Goal: Task Accomplishment & Management: Use online tool/utility

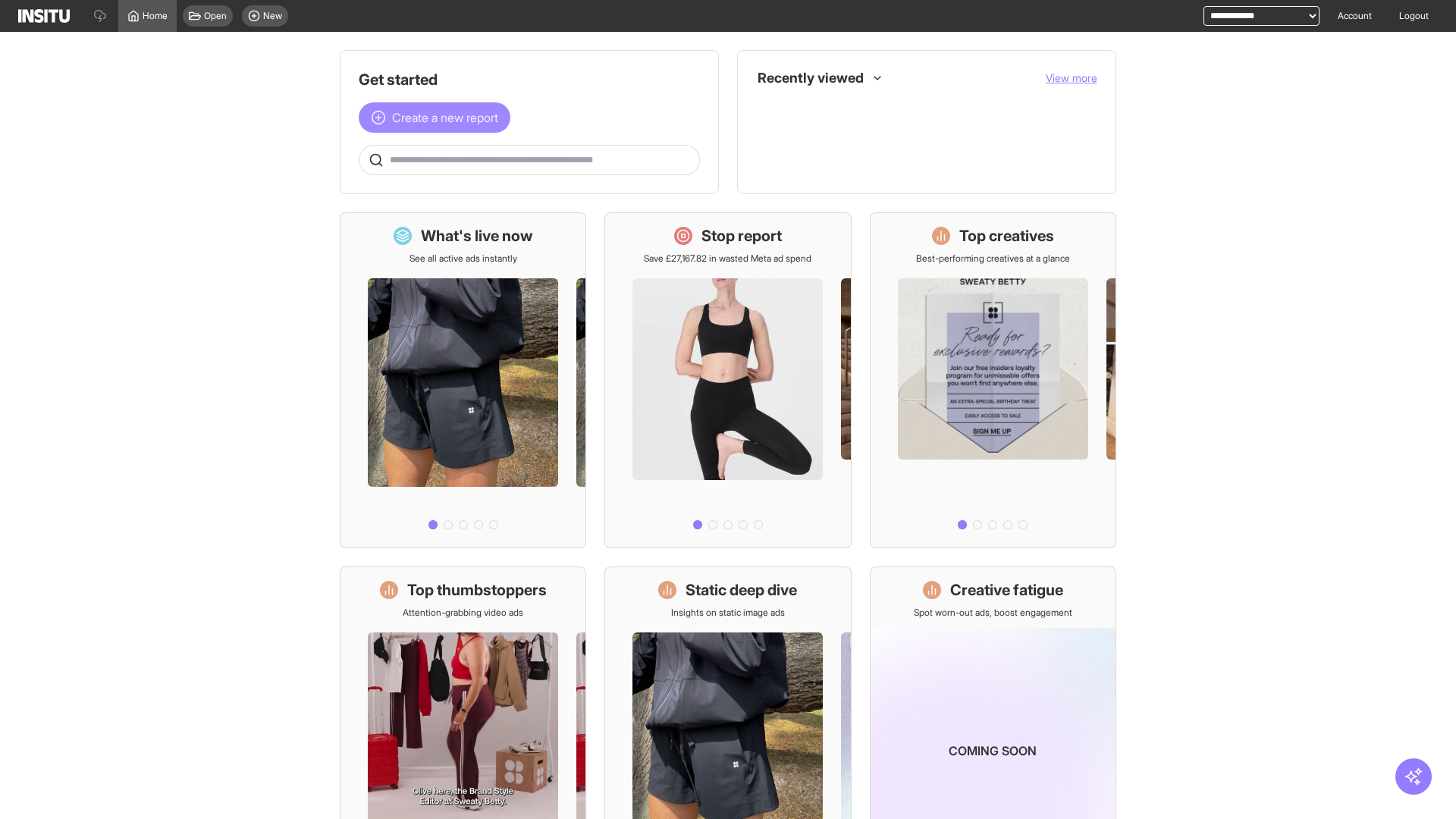
click at [438, 118] on span "Create a new report" at bounding box center [444, 118] width 107 height 18
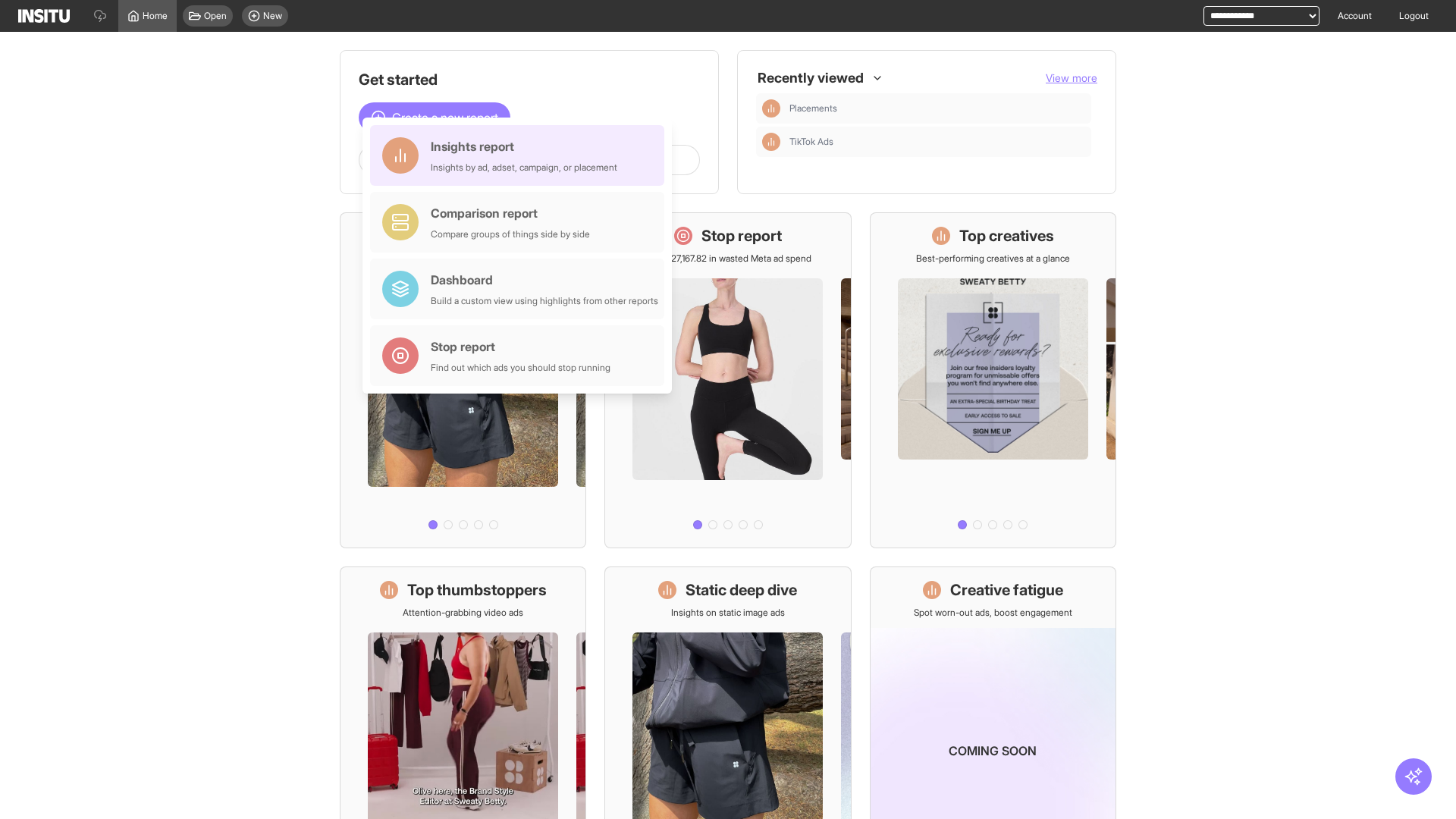
click at [521, 156] on div "Insights report Insights by ad, adset, campaign, or placement" at bounding box center [524, 156] width 187 height 36
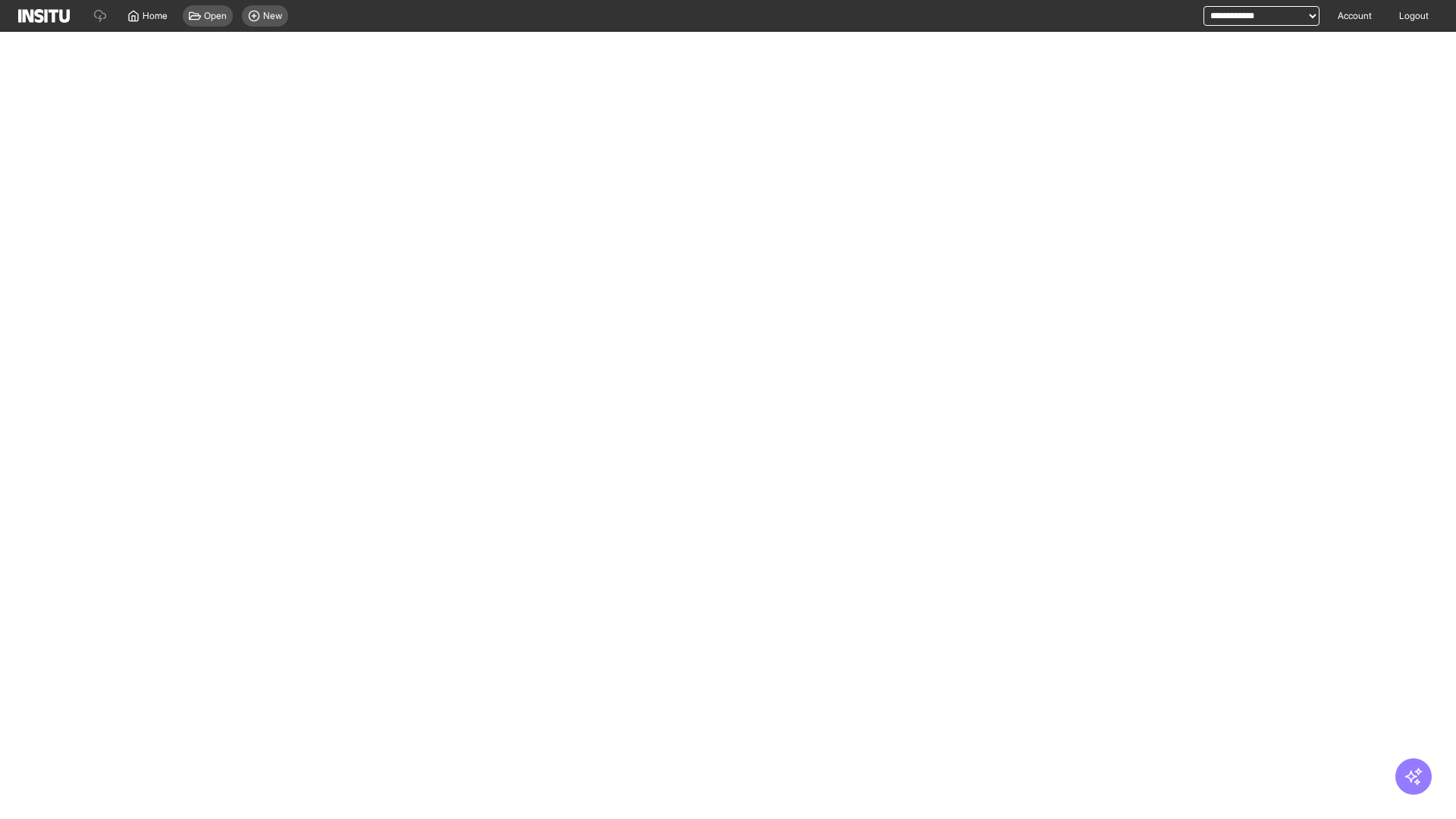
select select "**"
